Goal: Information Seeking & Learning: Learn about a topic

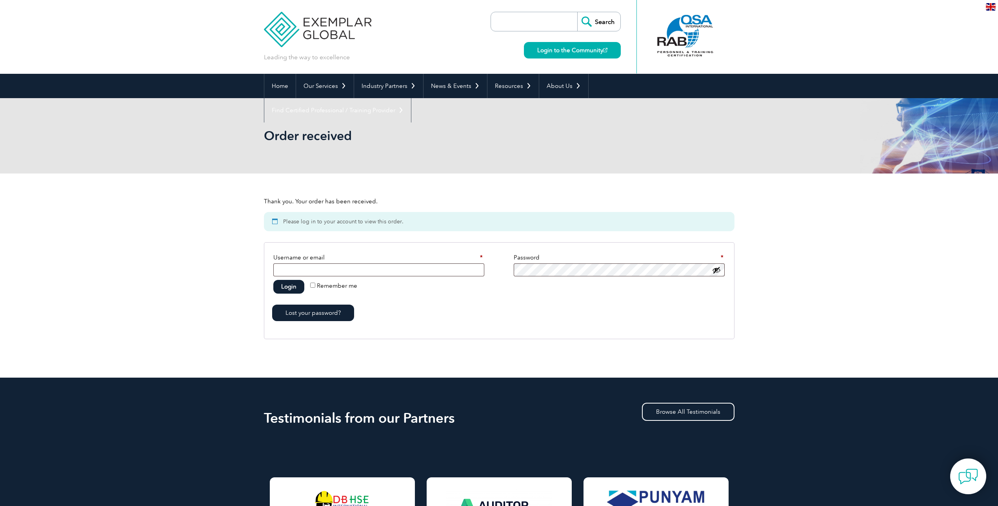
scroll to position [39, 0]
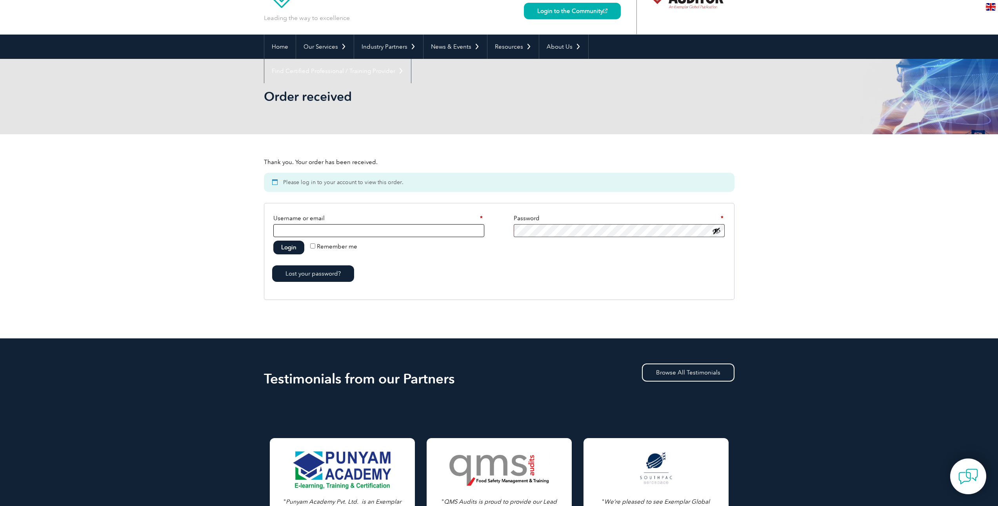
click at [344, 231] on input "Username or email * Required" at bounding box center [378, 230] width 211 height 13
type input "Hasan.Alabudi@outlook.com"
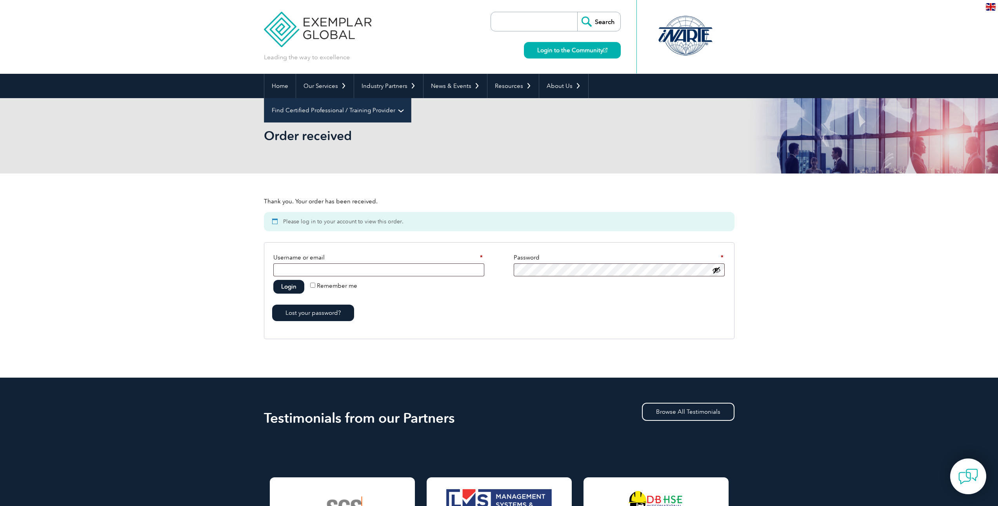
click at [411, 98] on link "Find Certified Professional / Training Provider" at bounding box center [337, 110] width 147 height 24
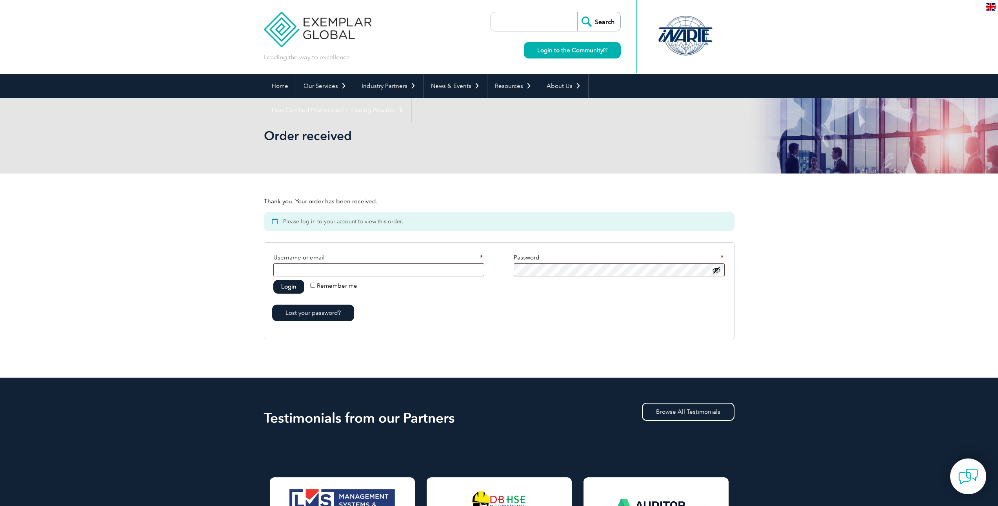
click at [686, 37] on div at bounding box center [685, 35] width 78 height 43
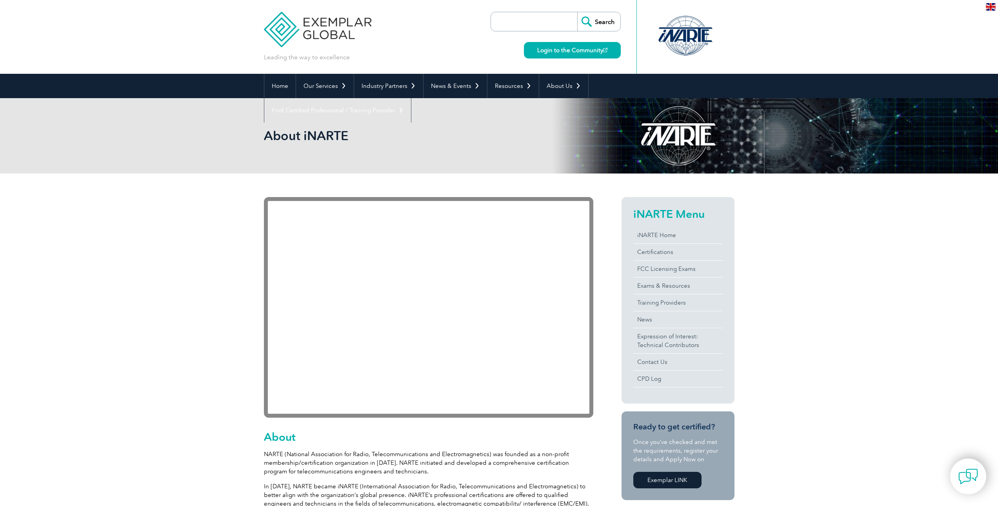
click at [657, 238] on link "iNARTE Home" at bounding box center [677, 235] width 89 height 16
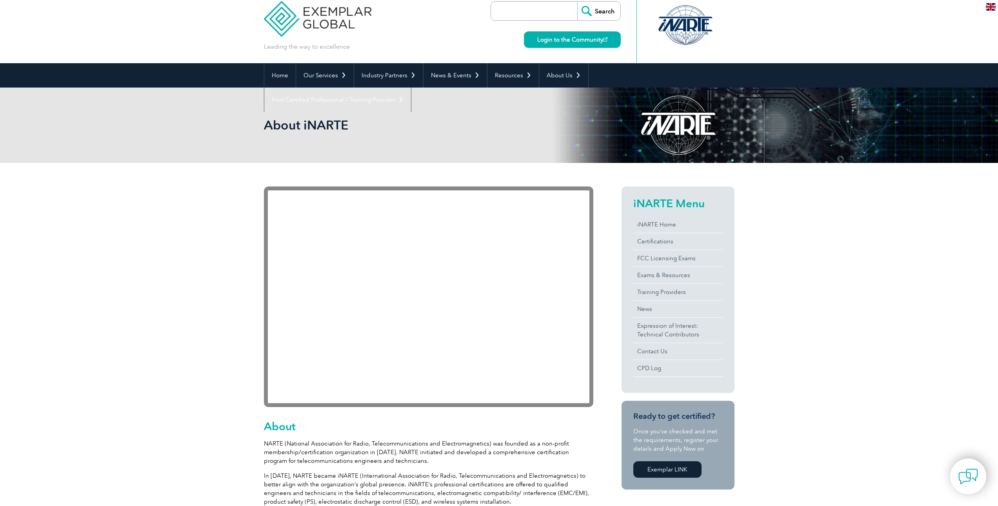
scroll to position [7, 0]
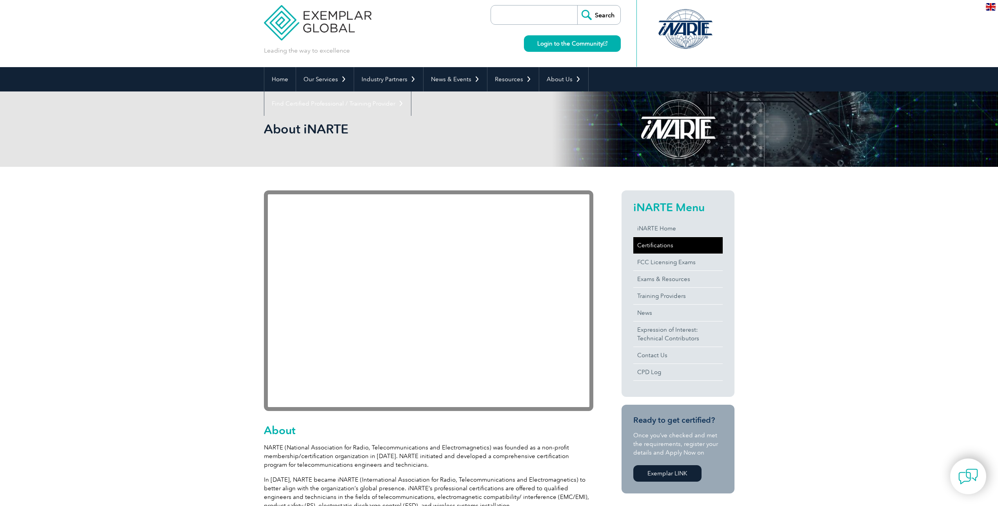
click at [656, 244] on link "Certifications" at bounding box center [677, 245] width 89 height 16
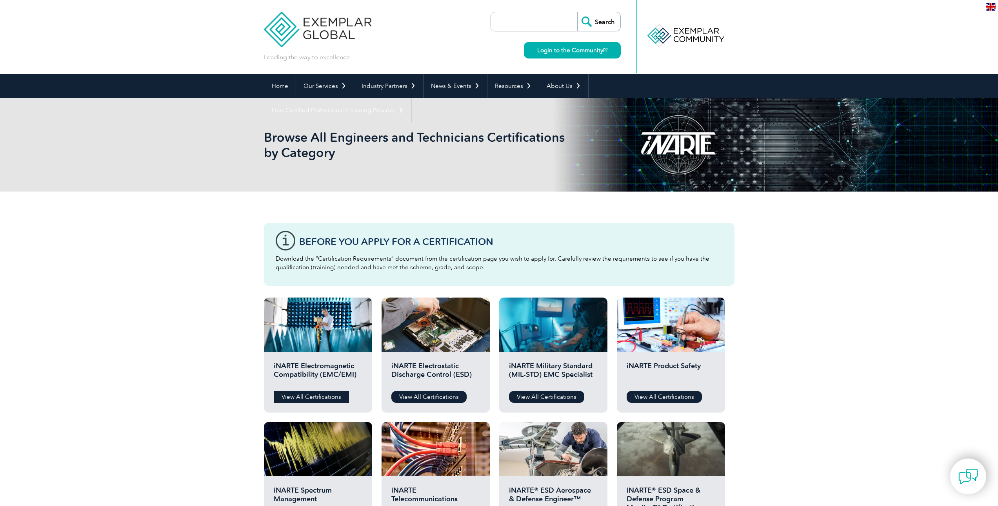
click at [310, 395] on link "View All Certifications" at bounding box center [311, 397] width 75 height 12
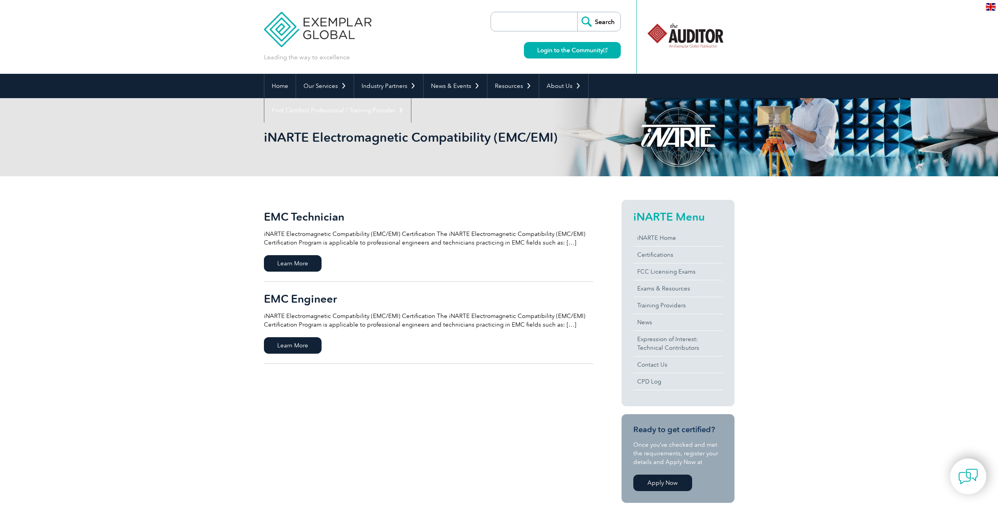
click at [875, 269] on div "EMC Technician iNARTE Electromagnetic Compatibility (EMC/EMI) Certification The…" at bounding box center [499, 431] width 998 height 511
click at [291, 349] on span "Learn More" at bounding box center [293, 345] width 58 height 16
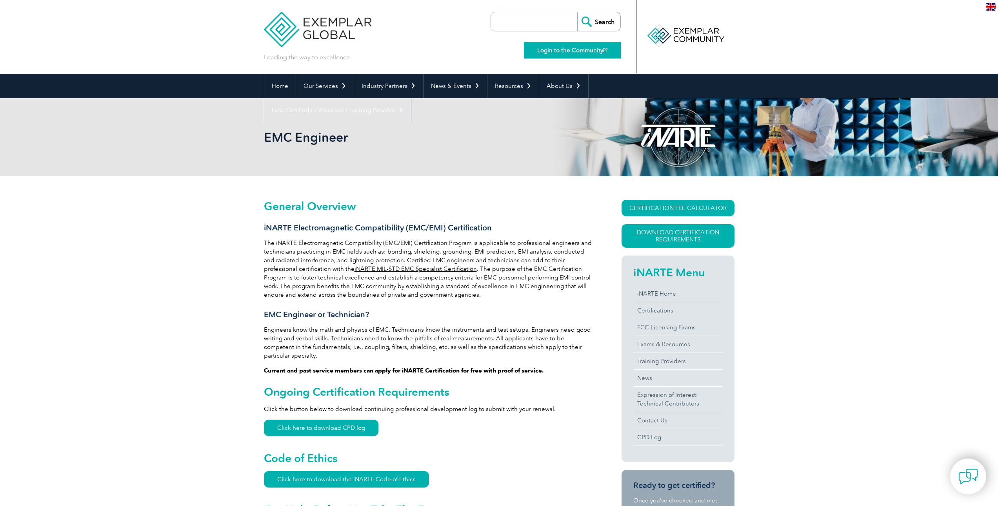
click at [591, 49] on link "Login to the Community" at bounding box center [572, 50] width 97 height 16
